Goal: Information Seeking & Learning: Learn about a topic

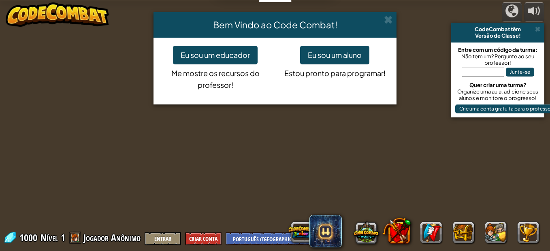
select select "pt-BR"
click at [322, 56] on button "Eu sou um aluno" at bounding box center [334, 55] width 69 height 19
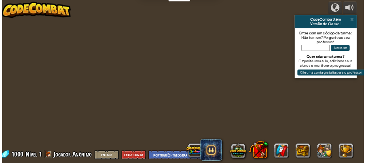
scroll to position [0, 5]
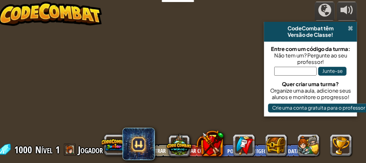
click at [349, 26] on span at bounding box center [350, 28] width 5 height 6
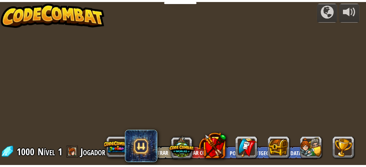
scroll to position [0, 0]
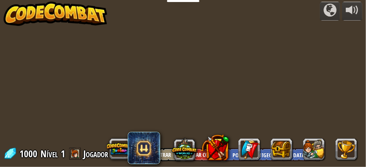
click at [54, 15] on img at bounding box center [56, 14] width 104 height 24
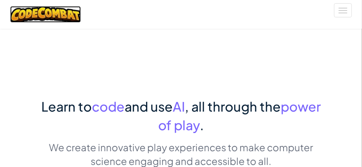
click at [58, 15] on img at bounding box center [45, 14] width 71 height 17
click at [57, 13] on img at bounding box center [45, 14] width 71 height 17
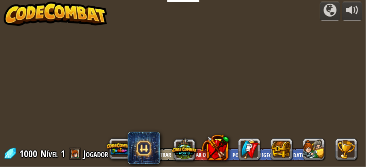
select select "pt-BR"
